Goal: Transaction & Acquisition: Purchase product/service

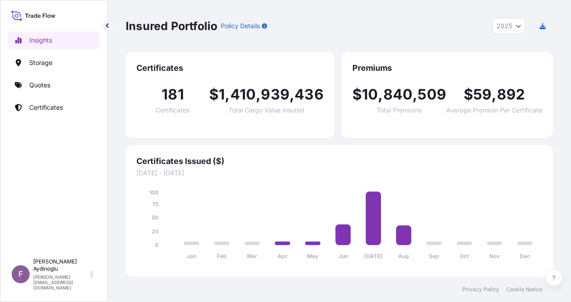
select select "2025"
click at [50, 95] on div "Insights Storage Quotes Certificates" at bounding box center [54, 138] width 92 height 231
click at [49, 86] on p "Quotes" at bounding box center [39, 85] width 21 height 9
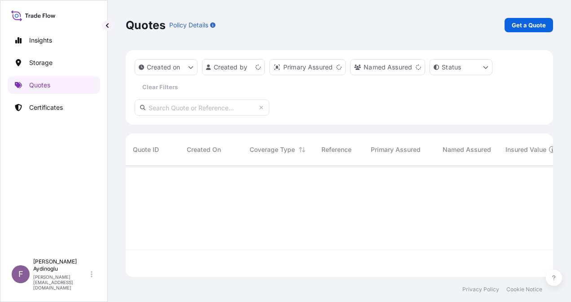
scroll to position [109, 420]
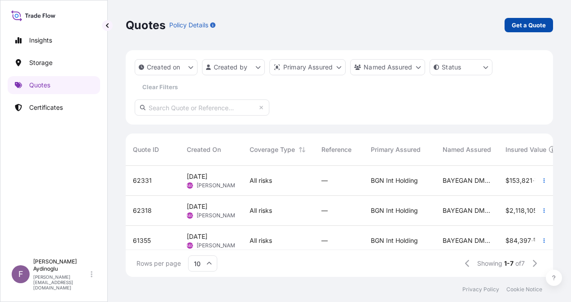
click at [523, 26] on p "Get a Quote" at bounding box center [528, 25] width 34 height 9
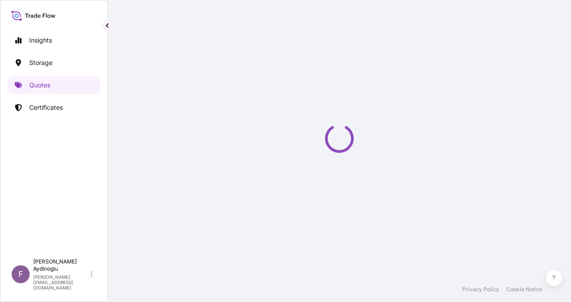
select select "Ocean Vessel"
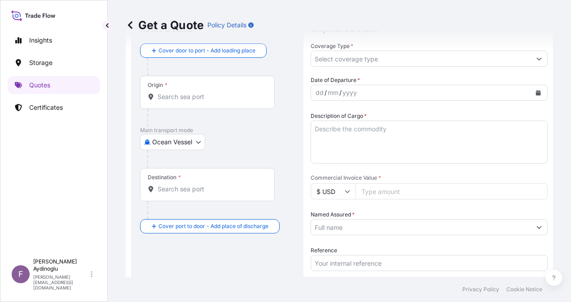
scroll to position [135, 0]
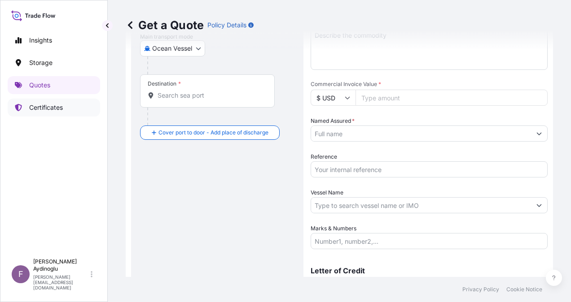
click at [49, 106] on p "Certificates" at bounding box center [46, 107] width 34 height 9
